Goal: Find specific page/section: Find specific page/section

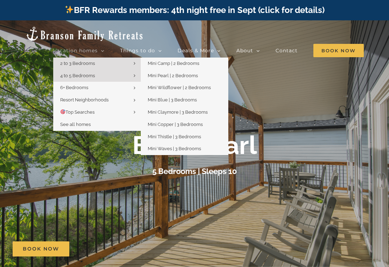
click at [77, 61] on span "2 to 3 Bedrooms" at bounding box center [77, 63] width 35 height 5
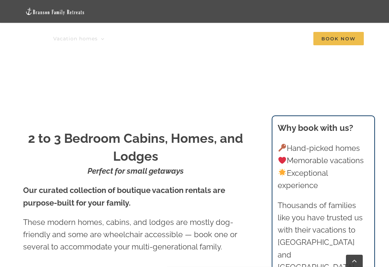
scroll to position [350, 0]
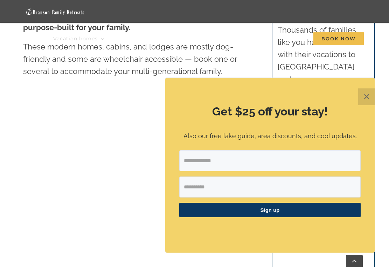
click at [296, 196] on div "Sign up" at bounding box center [269, 186] width 181 height 72
click at [370, 96] on button "✕" at bounding box center [366, 96] width 17 height 17
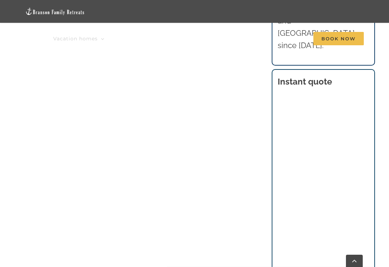
scroll to position [175, 0]
